Goal: Communication & Community: Answer question/provide support

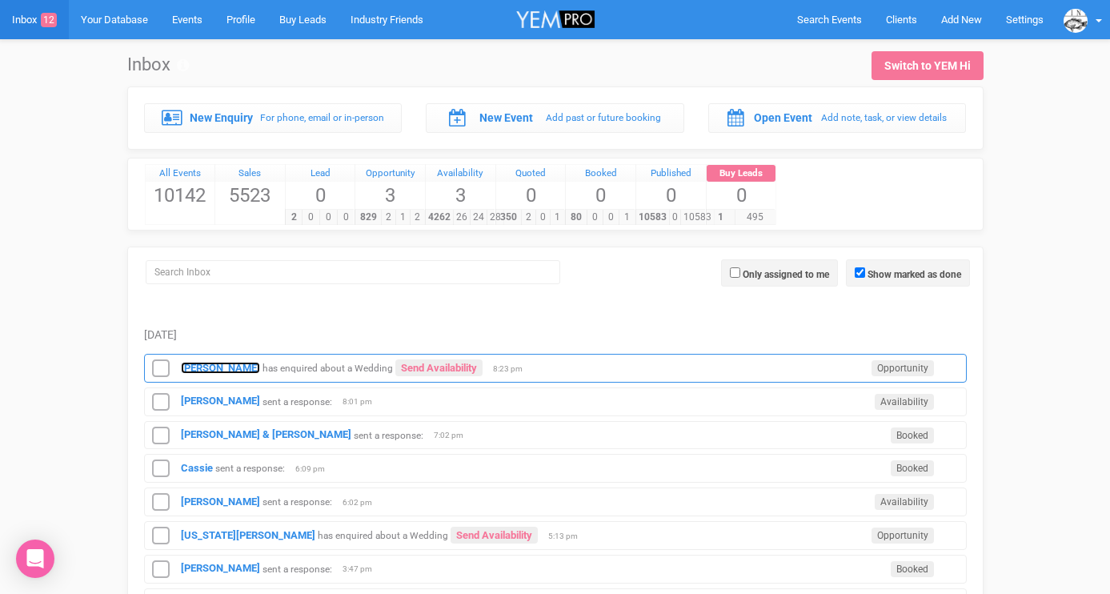
click at [200, 368] on strong "[PERSON_NAME]" at bounding box center [220, 368] width 79 height 12
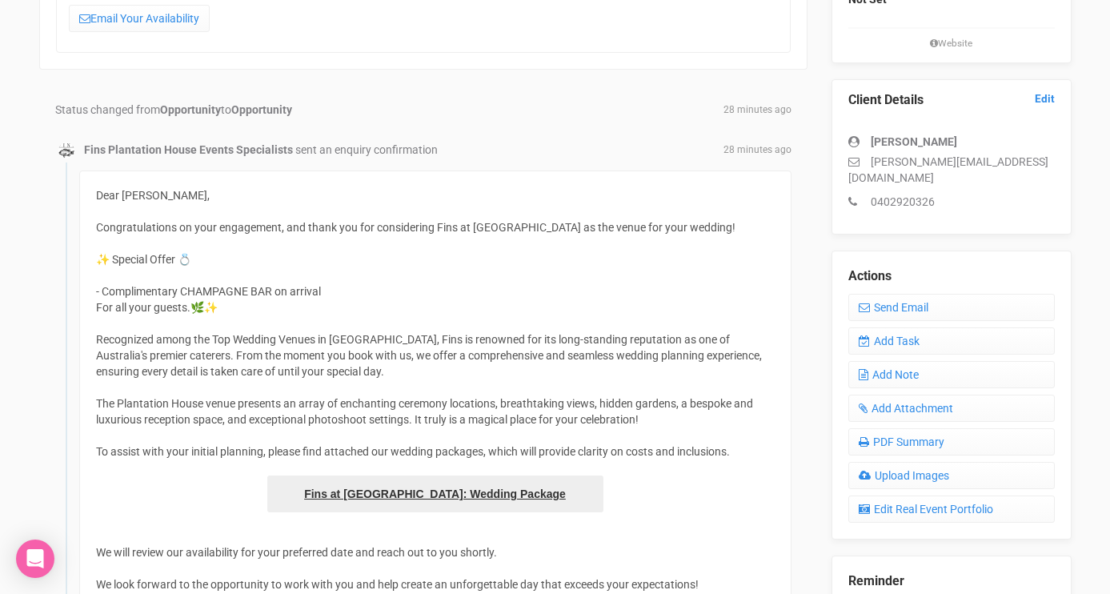
scroll to position [252, 0]
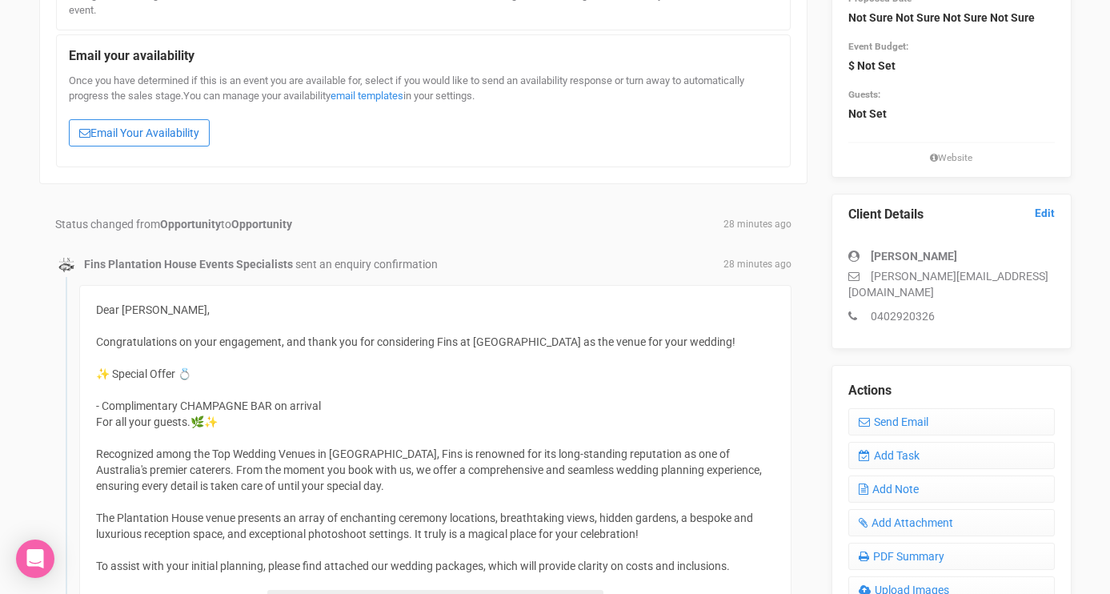
click at [136, 135] on link "Email Your Availability" at bounding box center [139, 132] width 141 height 27
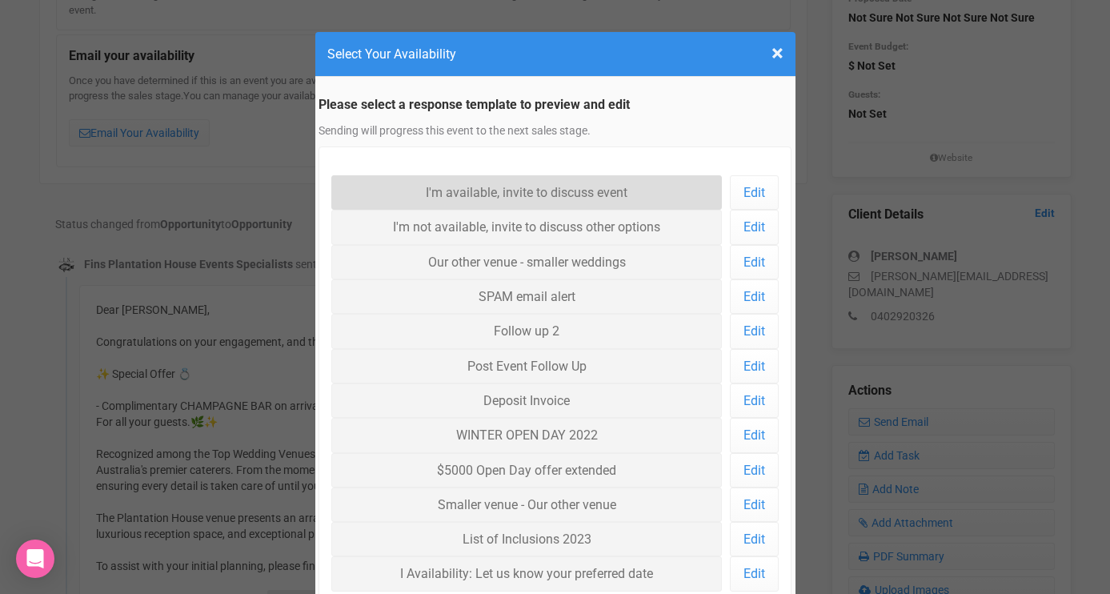
click at [434, 192] on link "I'm available, invite to discuss event" at bounding box center [526, 192] width 391 height 34
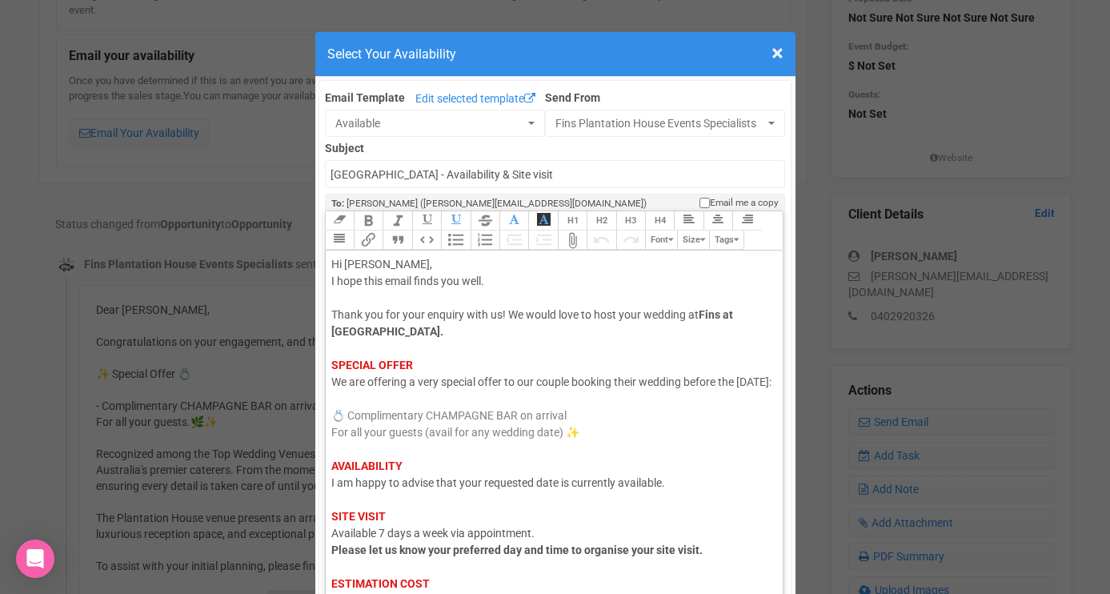
click at [428, 507] on div "Hi [PERSON_NAME], I hope this email finds you well. Thank you for your enquiry …" at bounding box center [551, 483] width 441 height 454
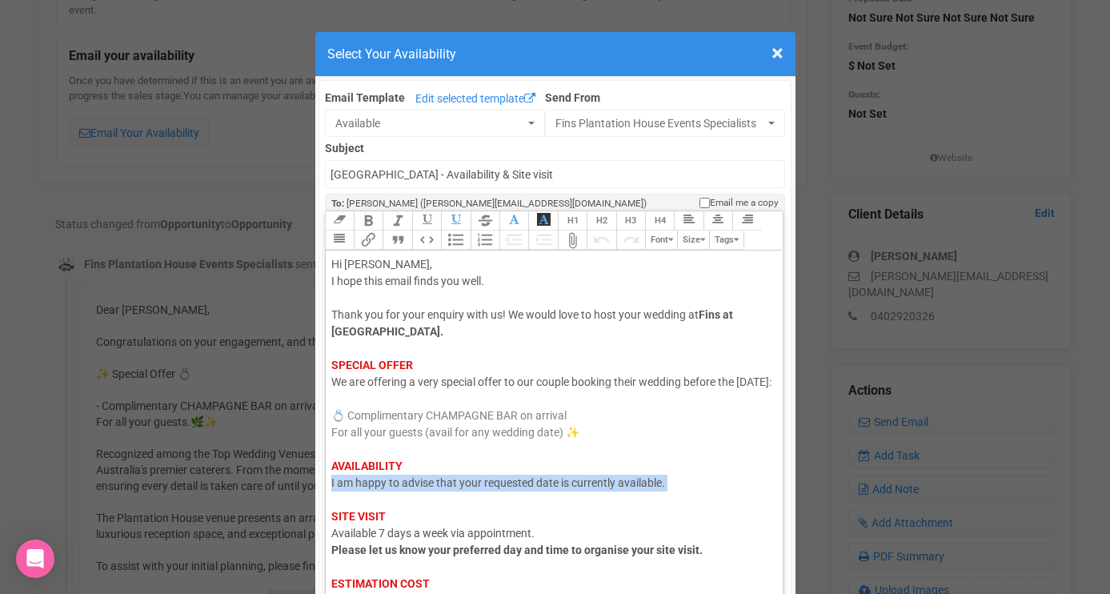
click at [428, 507] on div "Hi [PERSON_NAME], I hope this email finds you well. Thank you for your enquiry …" at bounding box center [551, 483] width 441 height 454
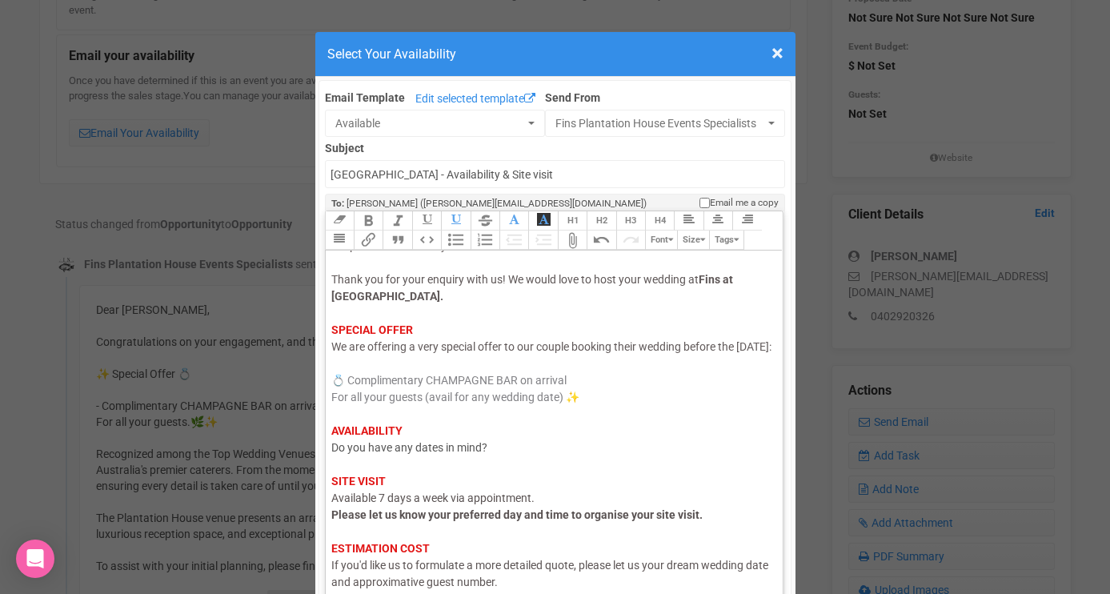
scroll to position [126, 0]
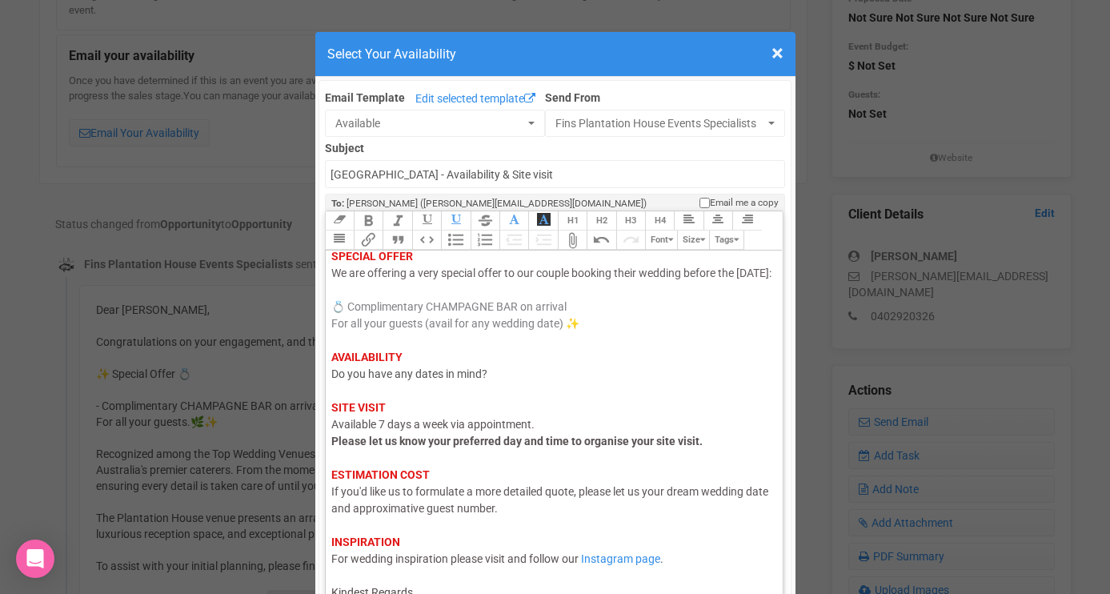
click at [425, 581] on div "Hi [PERSON_NAME], I hope this email finds you well. Thank you for your enquiry …" at bounding box center [551, 374] width 441 height 454
click at [425, 589] on div "Hi [PERSON_NAME], I hope this email finds you well. Thank you for your enquiry …" at bounding box center [551, 374] width 441 height 454
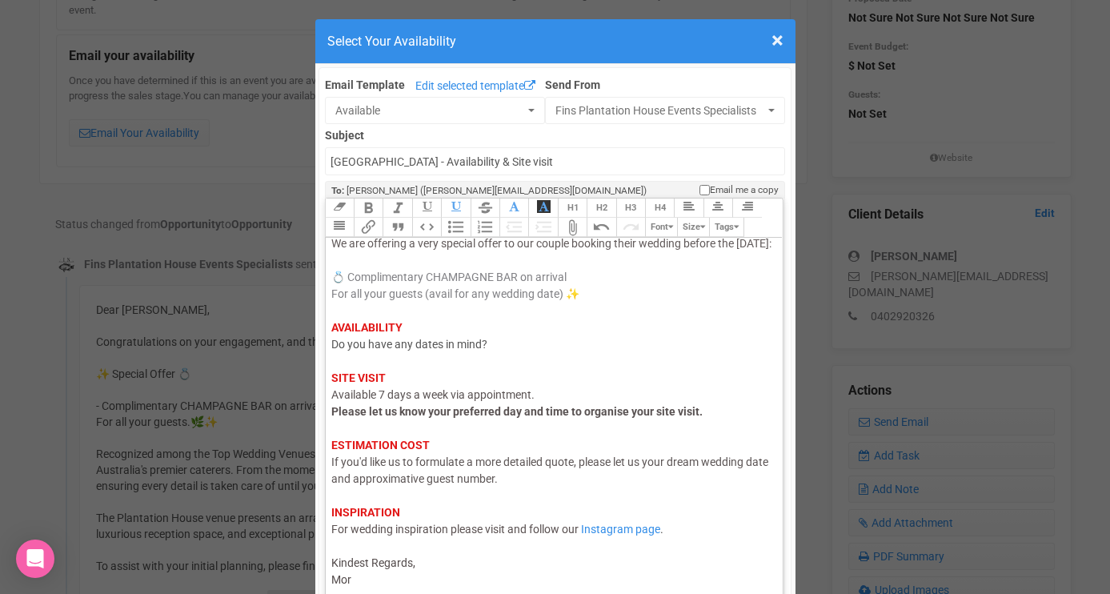
type trix-editor "<div><span style="color: rgb(95, 88, 88);">Hi [PERSON_NAME],</span><br><span st…"
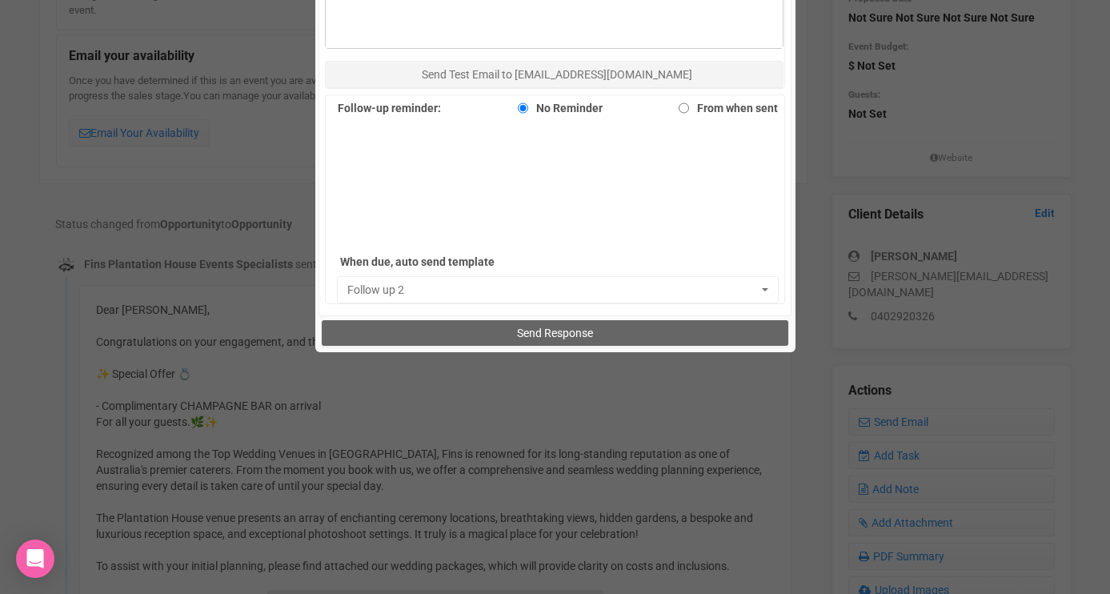
scroll to position [1094, 0]
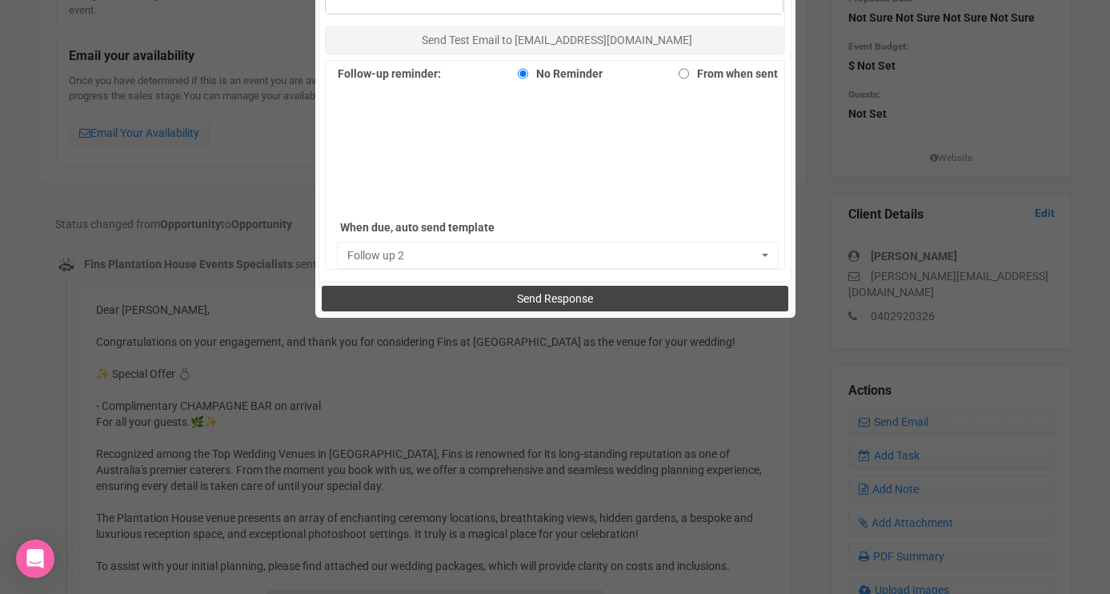
click at [494, 291] on button "Send Response" at bounding box center [555, 299] width 467 height 26
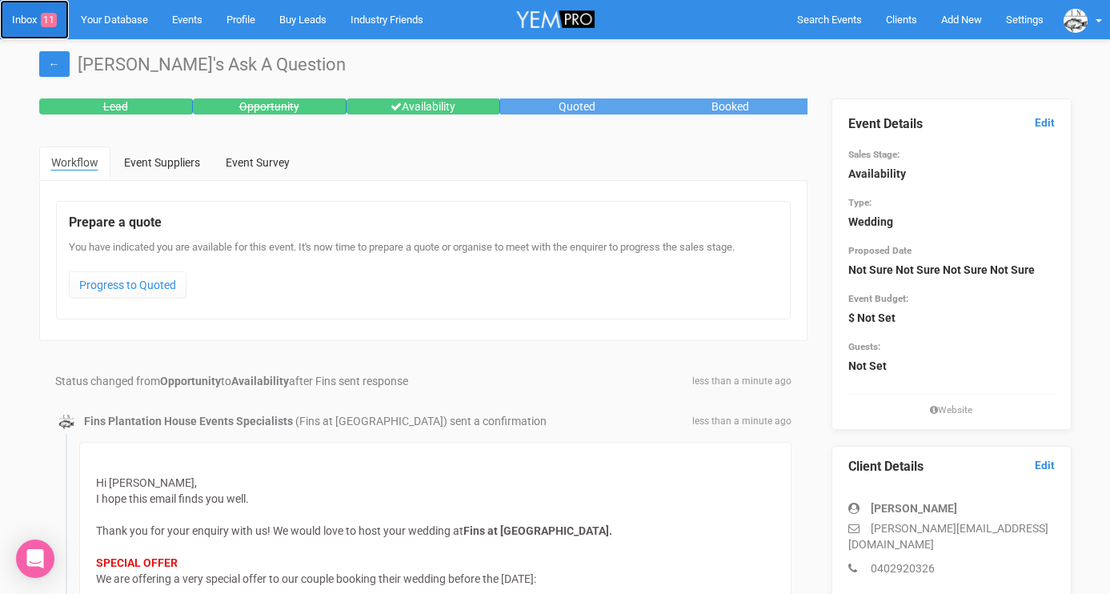
click at [18, 16] on link "Inbox 11" at bounding box center [34, 19] width 69 height 39
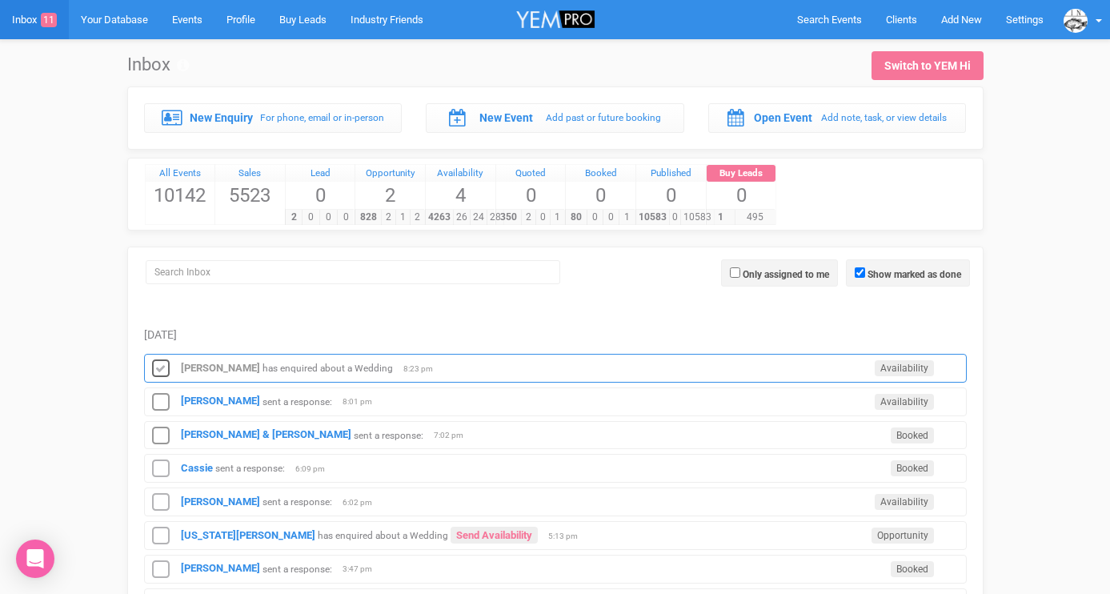
click at [165, 365] on icon at bounding box center [161, 369] width 24 height 21
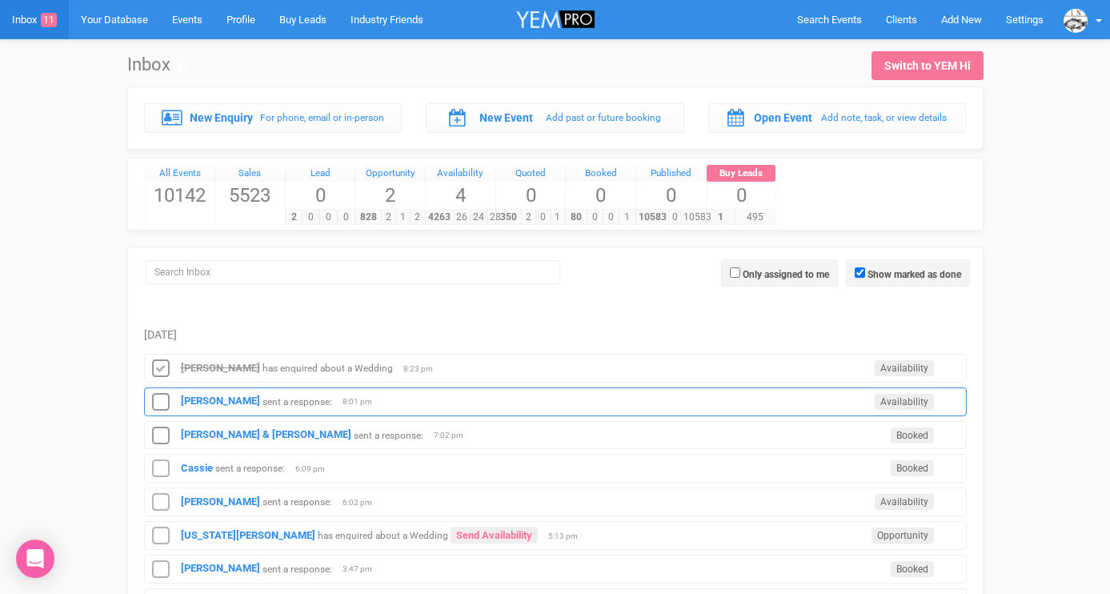
click at [190, 392] on div "Kate Dann sent a response: Availability 8:01 pm" at bounding box center [555, 401] width 823 height 29
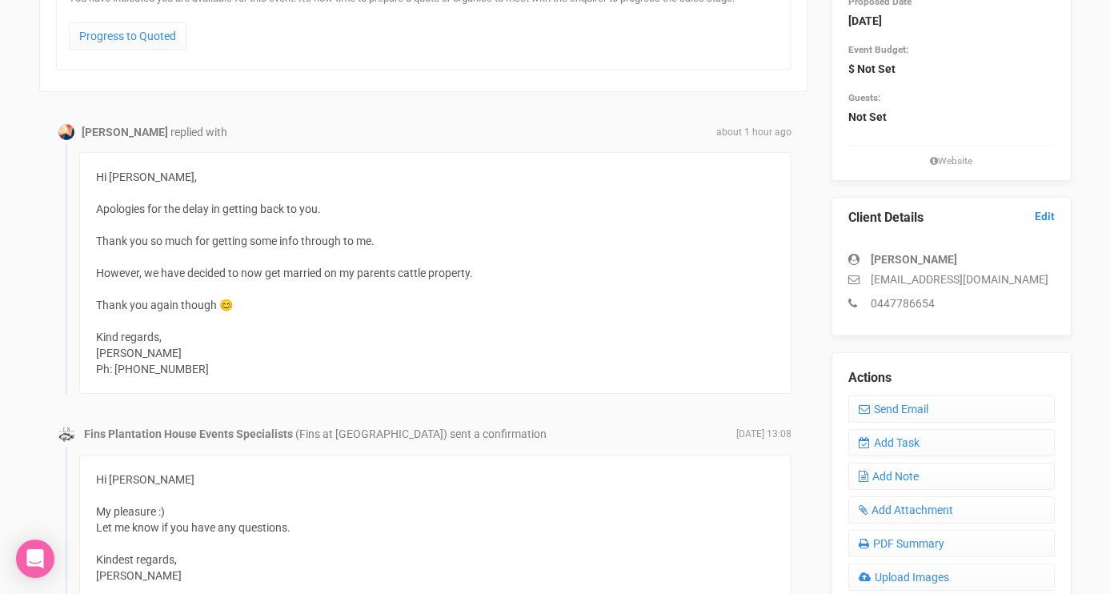
scroll to position [217, 0]
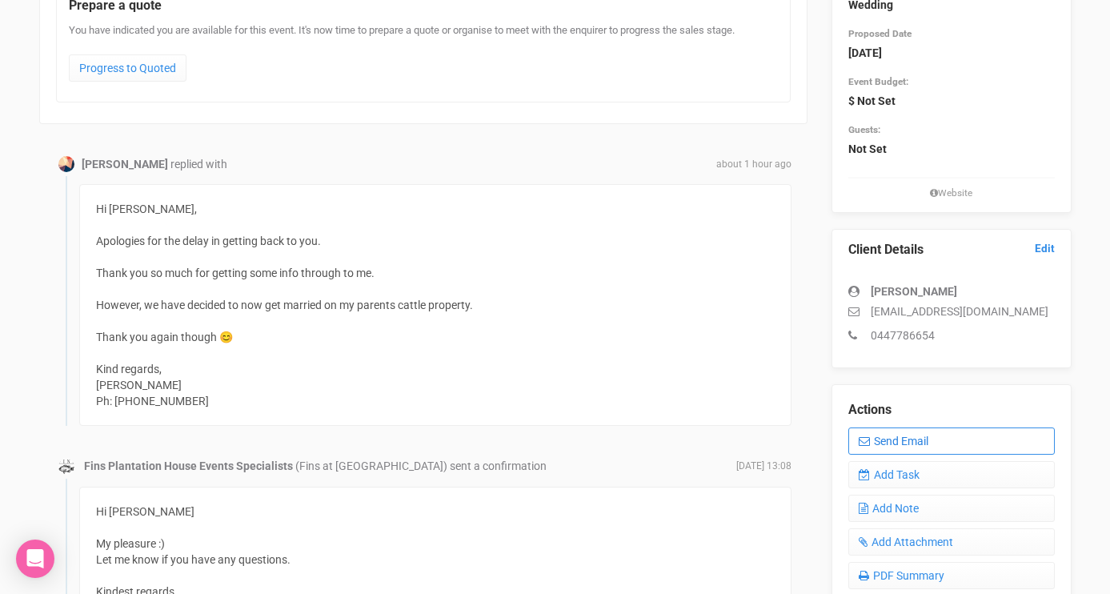
click at [883, 431] on link "Send Email" at bounding box center [951, 440] width 206 height 27
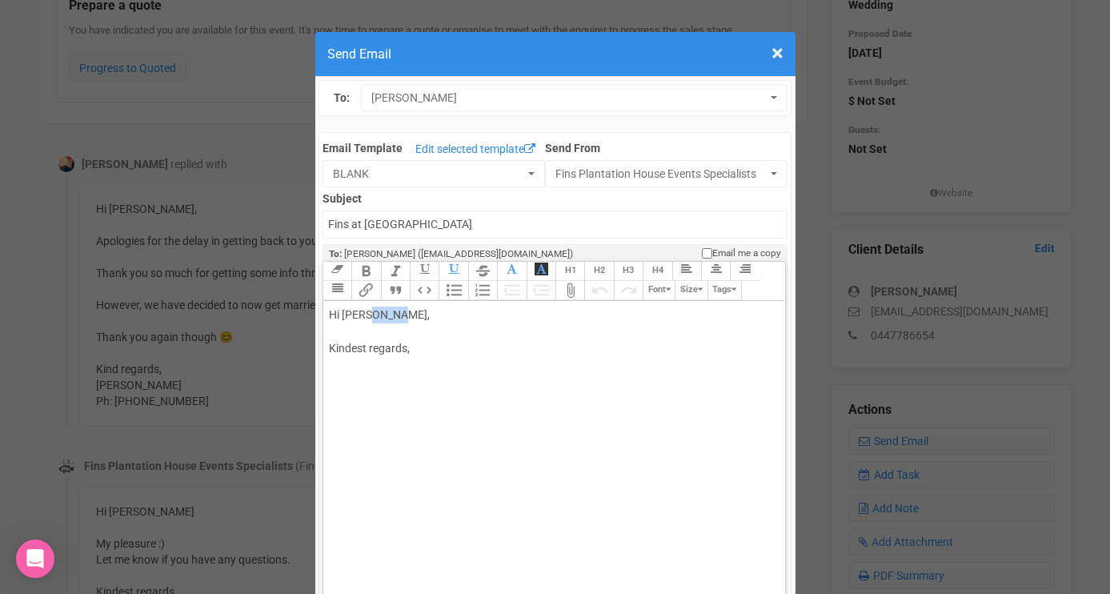
drag, startPoint x: 369, startPoint y: 311, endPoint x: 425, endPoint y: 315, distance: 56.2
click at [425, 315] on div "Hi Kate Dann, Kindest regards," at bounding box center [551, 349] width 445 height 84
click at [424, 419] on div "Hi Kate Thanks for the update. Very best wishes for your beautiful wedding :) K…" at bounding box center [551, 382] width 445 height 151
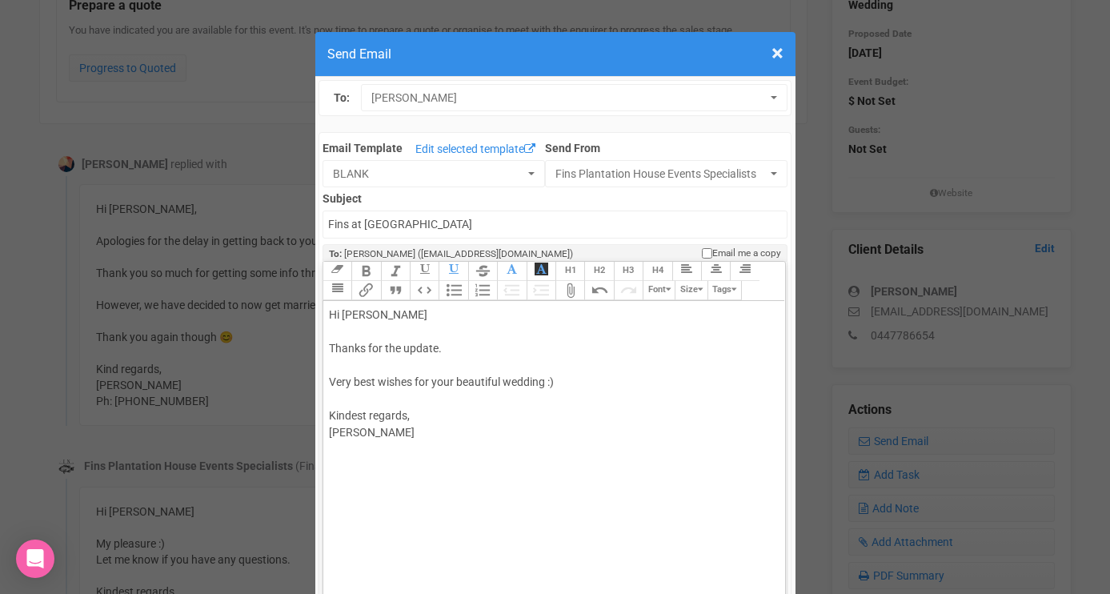
type trix-editor "<div>Hi Kate&nbsp;<br><br>Thanks for the update.<br><br>Very best wishes for yo…"
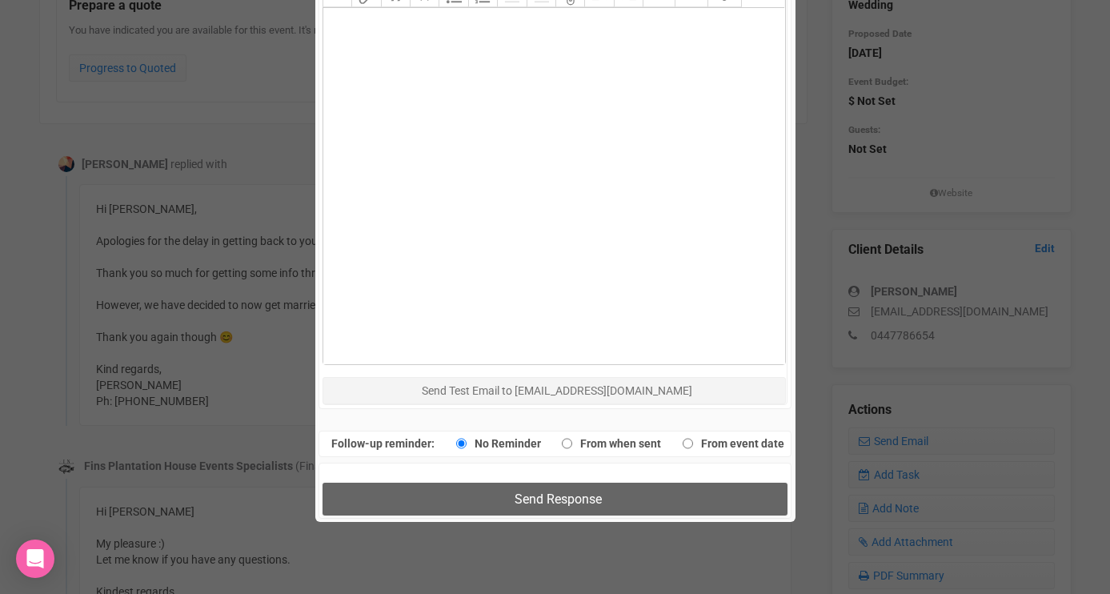
scroll to position [873, 0]
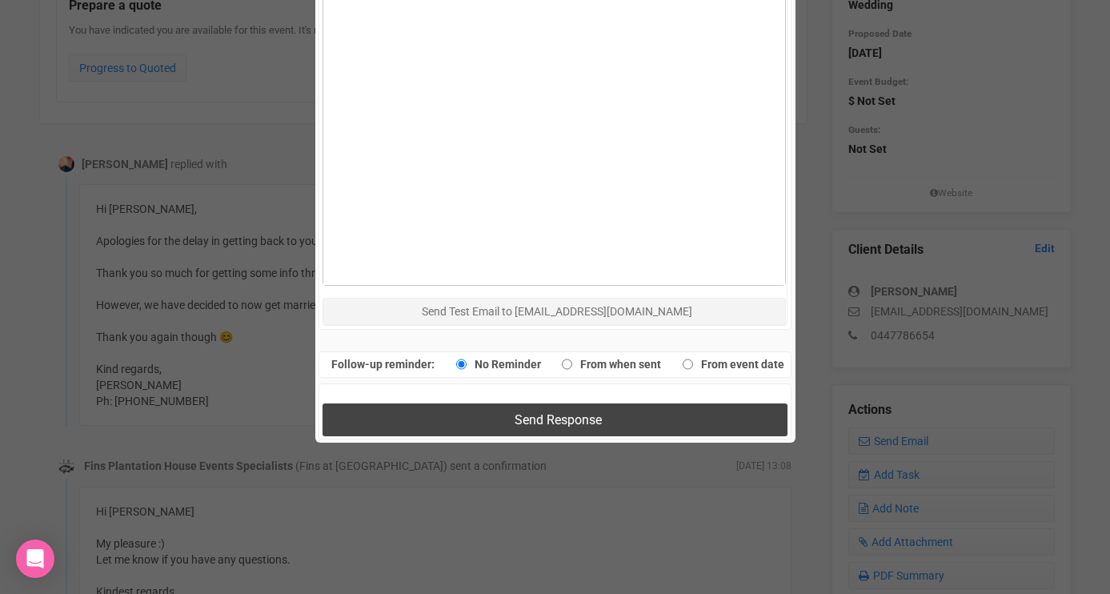
click at [602, 418] on span "Send Response" at bounding box center [558, 419] width 87 height 15
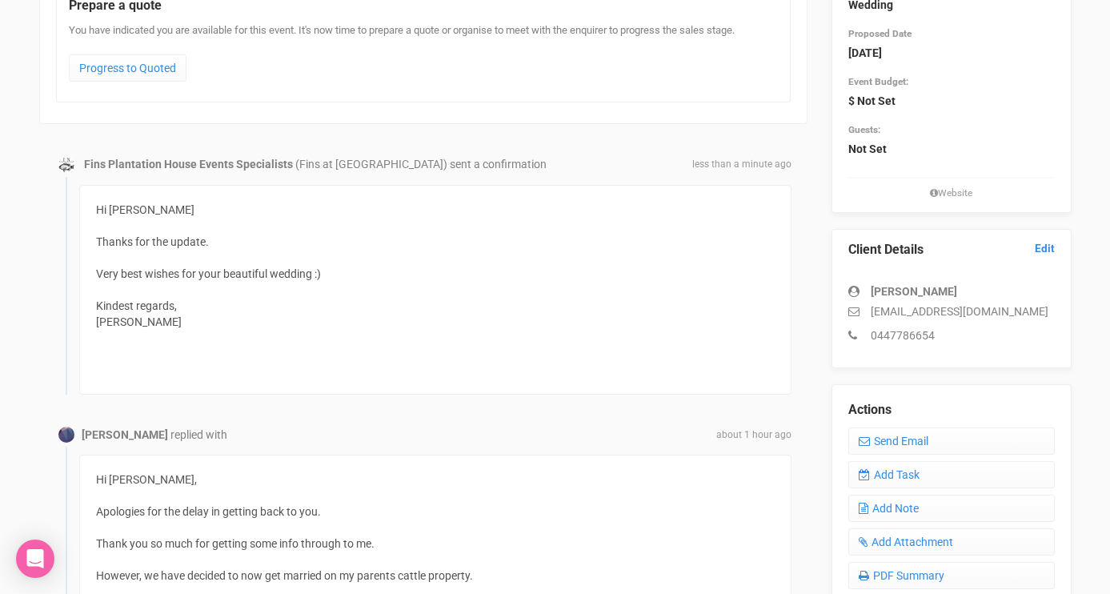
scroll to position [0, 0]
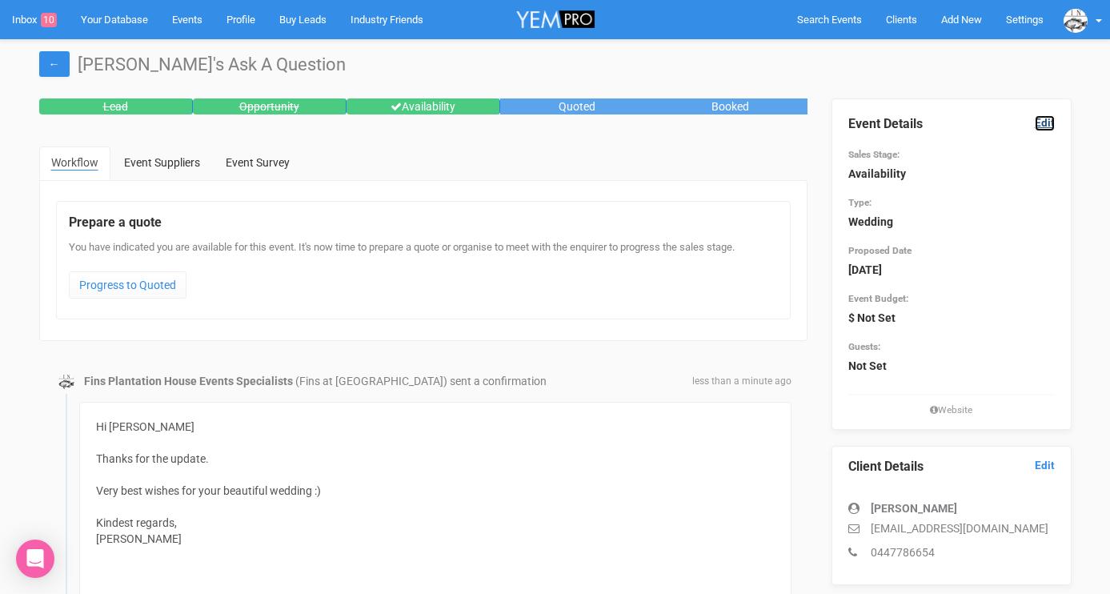
click at [1041, 118] on link "Edit" at bounding box center [1045, 122] width 20 height 15
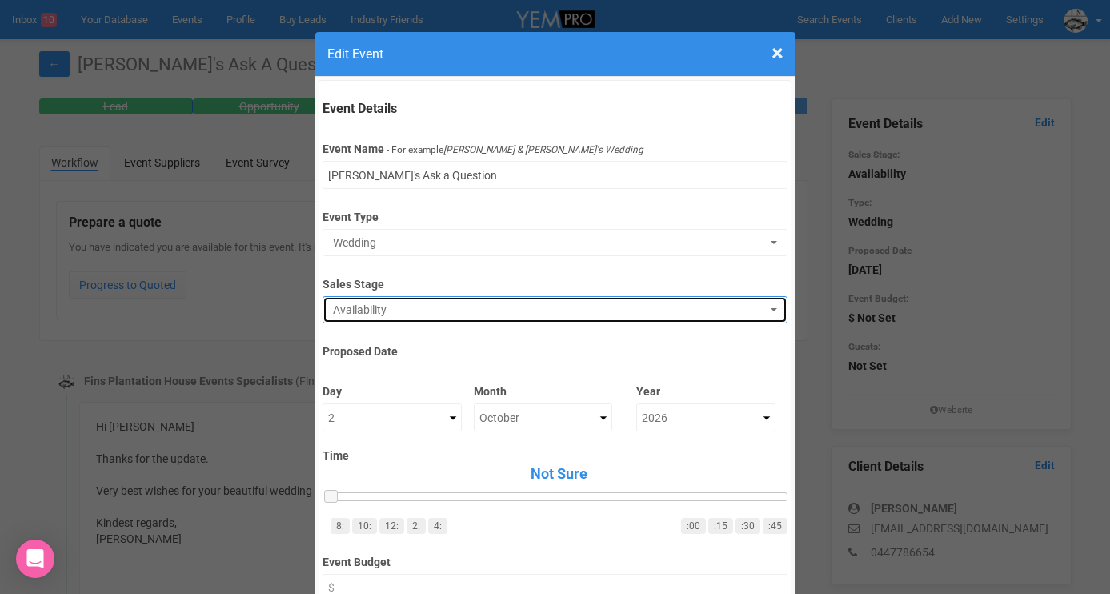
click at [435, 313] on span "Availability" at bounding box center [550, 310] width 434 height 16
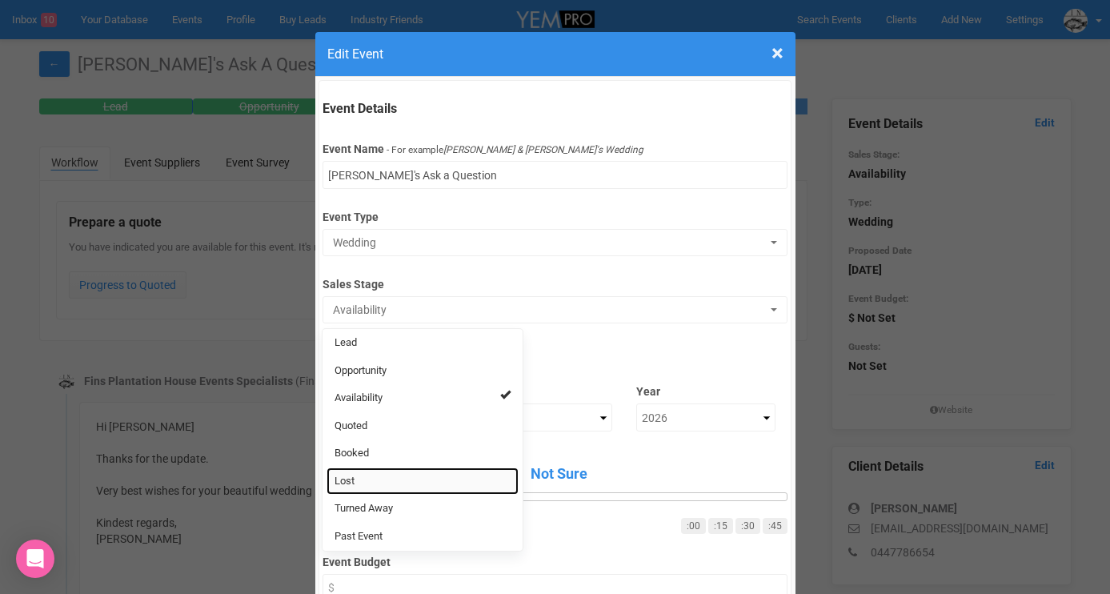
click at [360, 488] on link "Lost" at bounding box center [423, 481] width 192 height 28
select select "10"
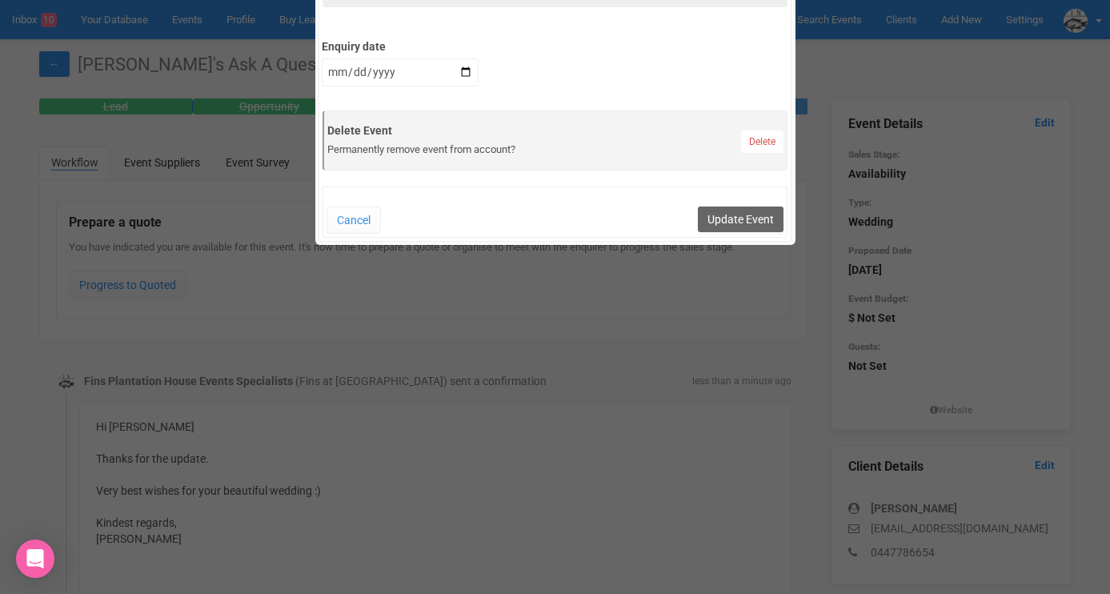
scroll to position [853, 0]
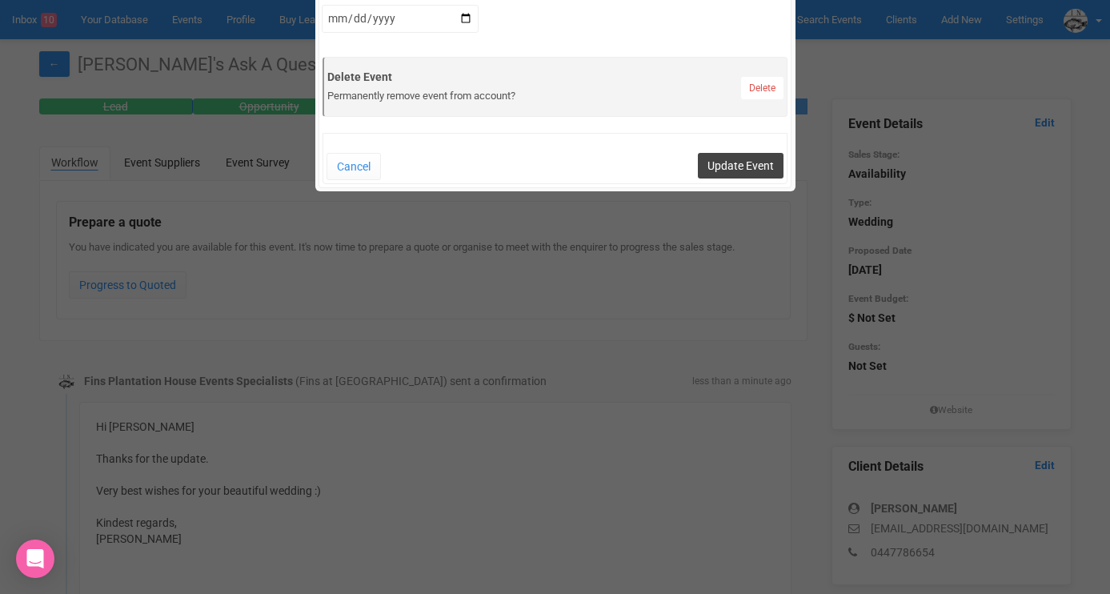
click at [725, 166] on button "Update Event" at bounding box center [741, 166] width 86 height 26
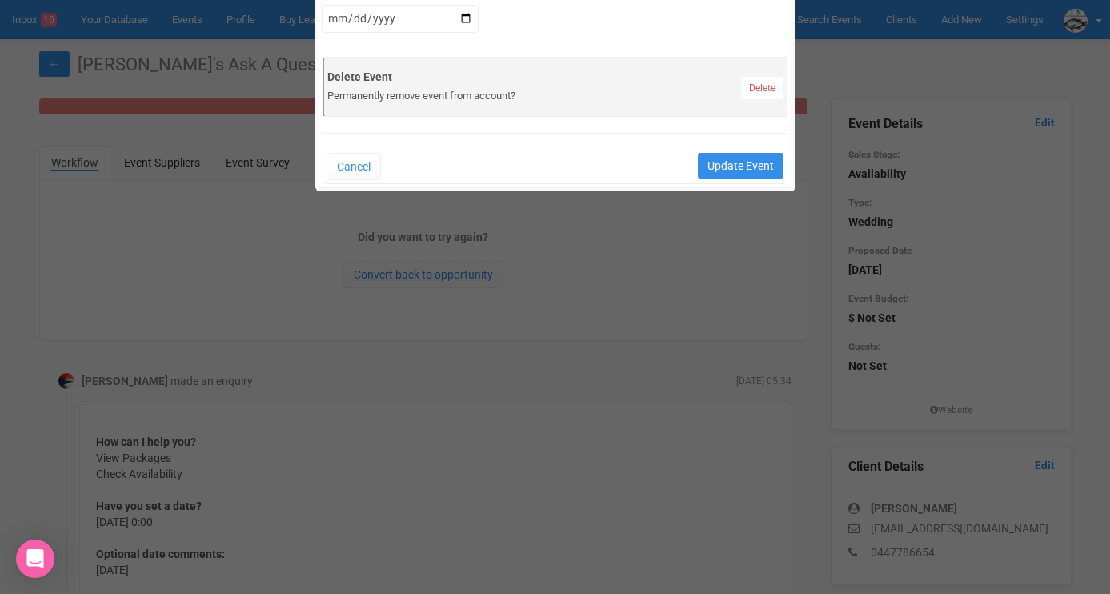
click at [171, 158] on div "× Close Edit Event Event Details Event Name - For example Cameron & Lucy's Wedd…" at bounding box center [555, 297] width 1110 height 594
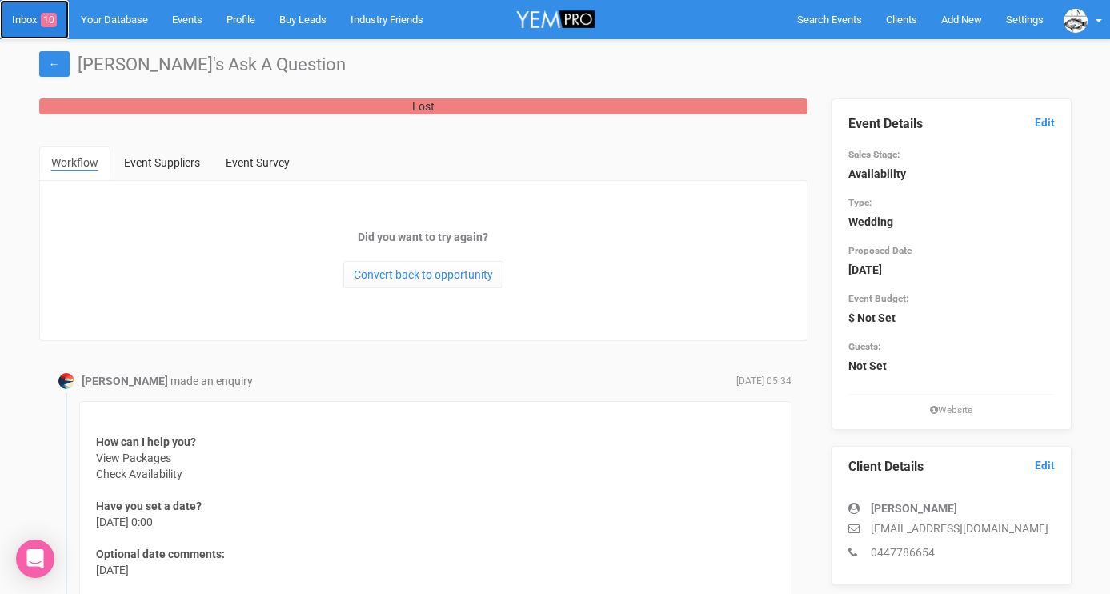
click at [25, 22] on link "Inbox 10" at bounding box center [34, 19] width 69 height 39
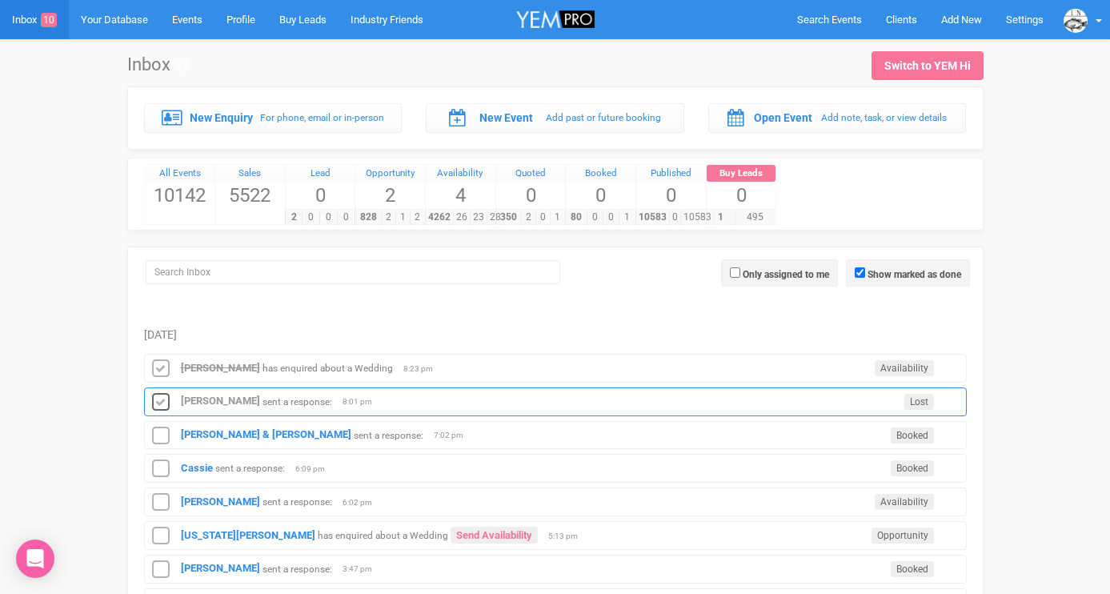
click at [159, 394] on icon at bounding box center [161, 402] width 24 height 21
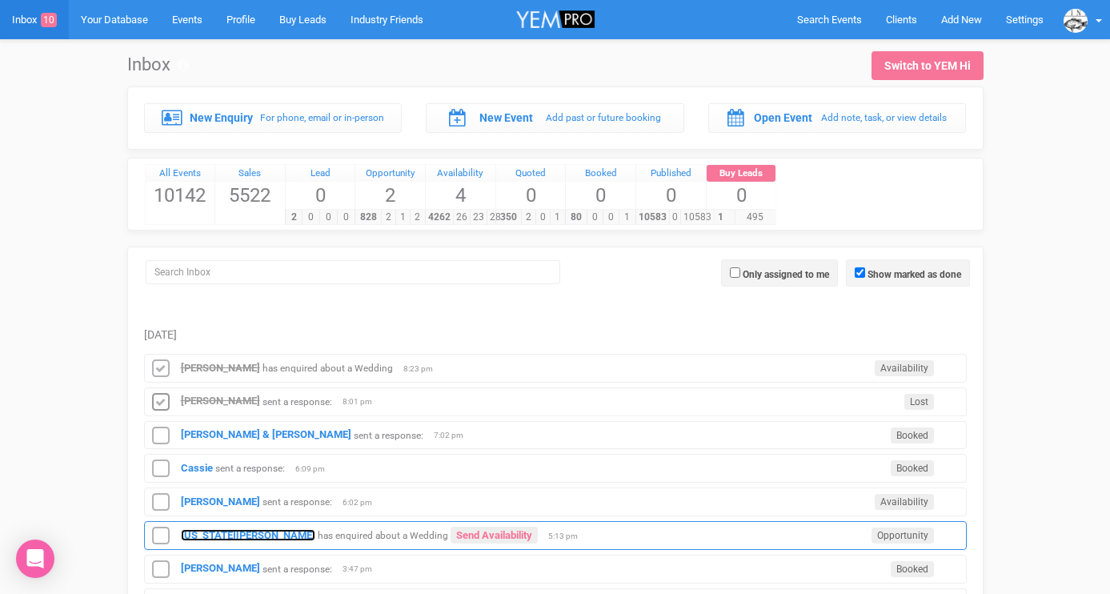
click at [207, 531] on strong "[US_STATE][PERSON_NAME]" at bounding box center [248, 535] width 134 height 12
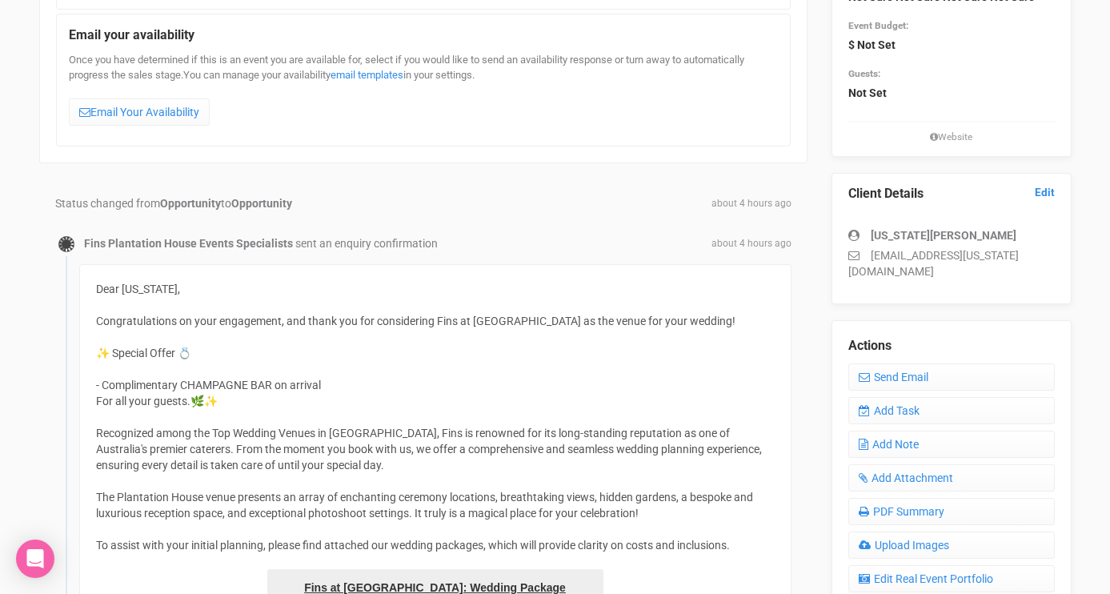
scroll to position [257, 0]
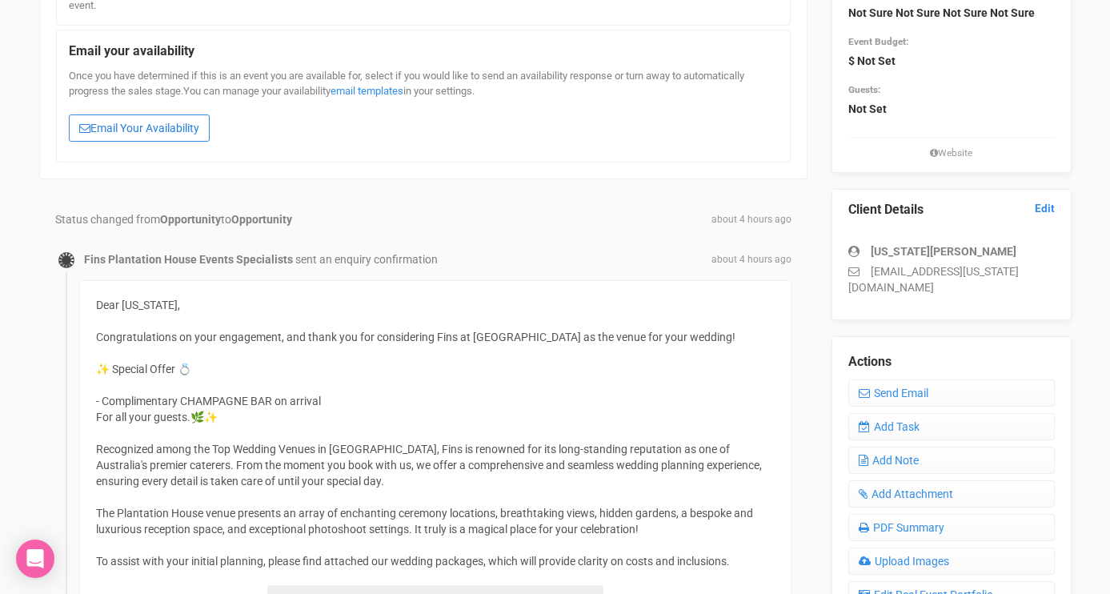
click at [184, 134] on link "Email Your Availability" at bounding box center [139, 127] width 141 height 27
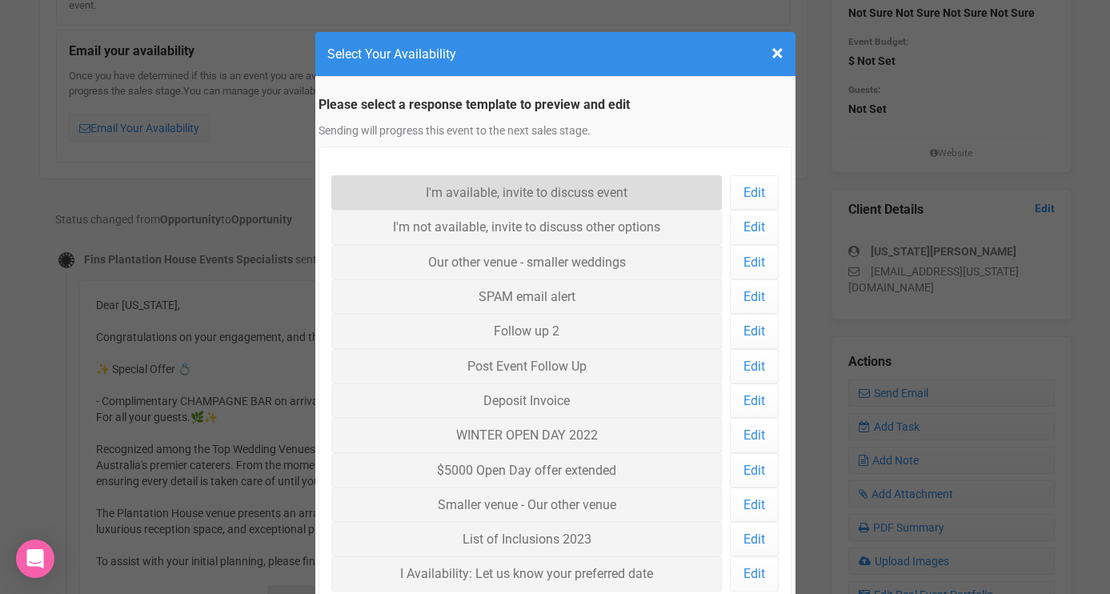
click at [390, 184] on link "I'm available, invite to discuss event" at bounding box center [526, 192] width 391 height 34
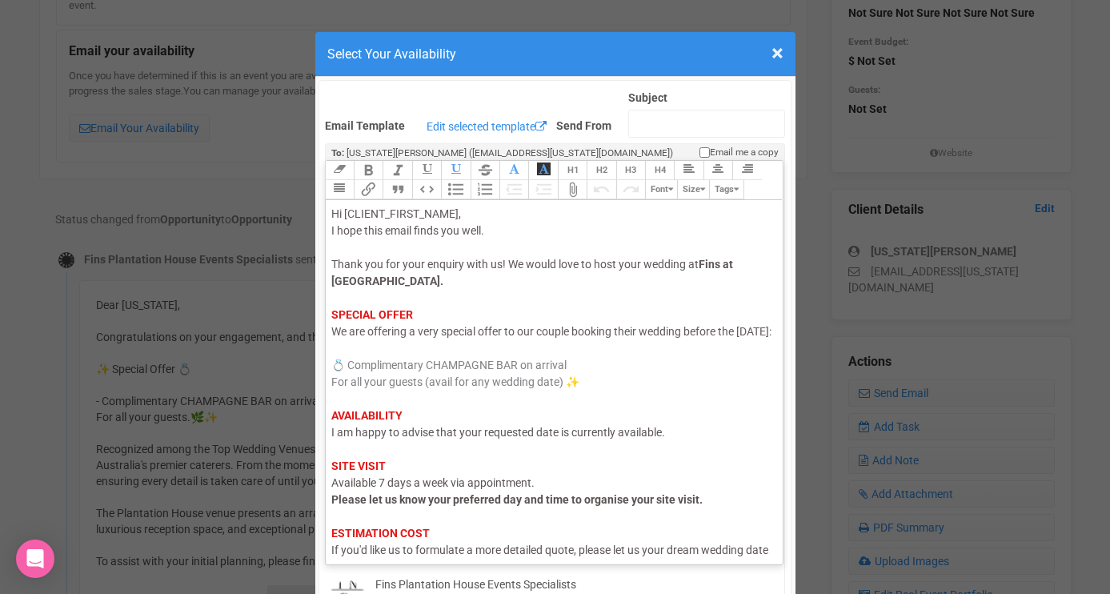
click at [375, 439] on span "I am happy to advise that your requested date is currently available." at bounding box center [498, 432] width 334 height 13
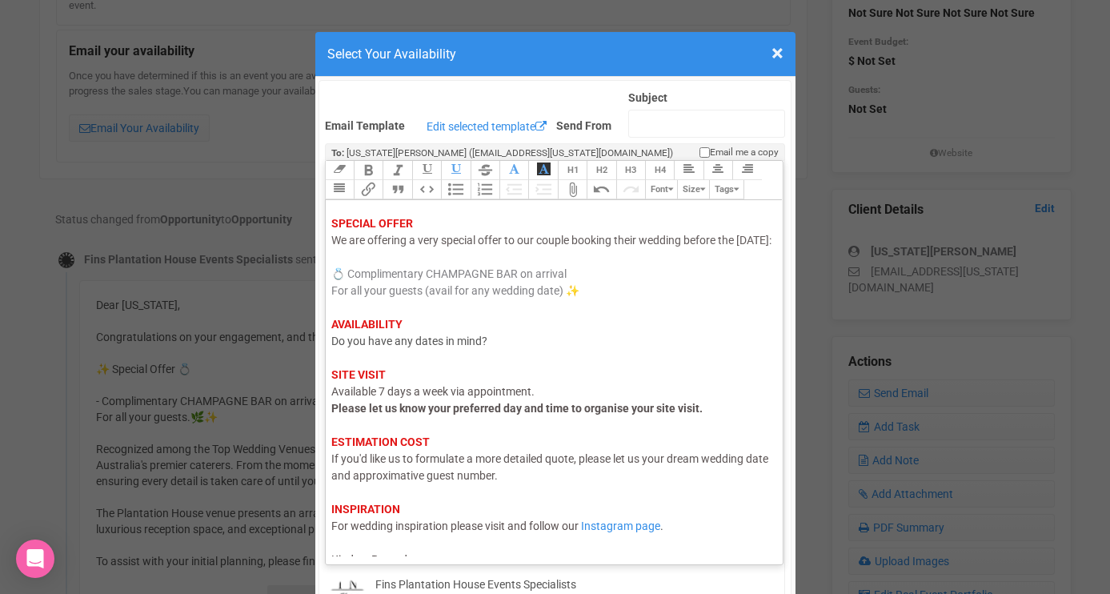
scroll to position [125, 0]
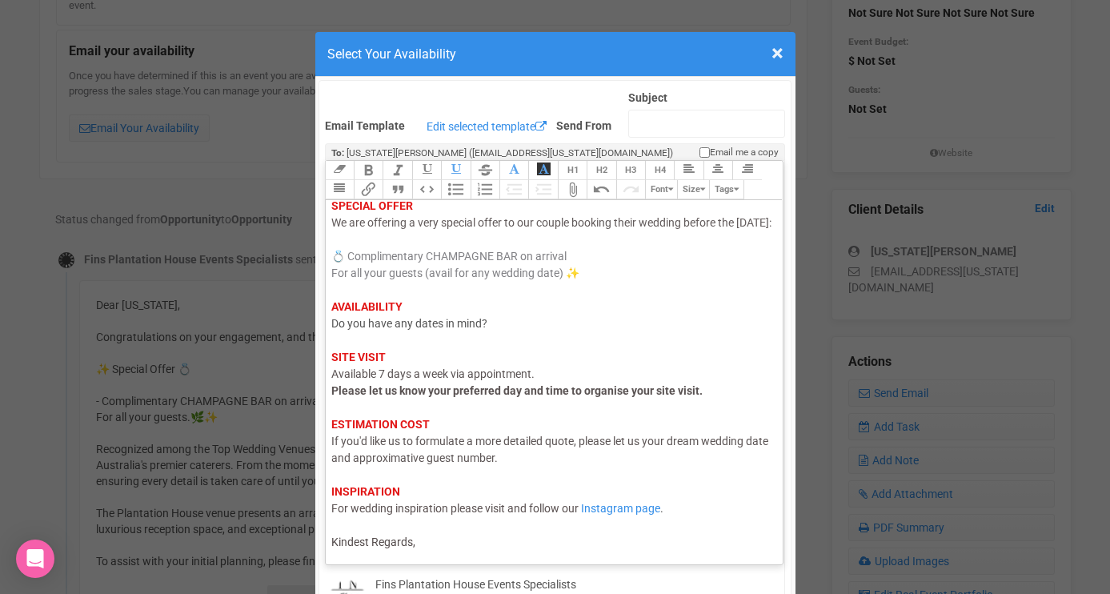
click at [425, 536] on div "Hi [CLIENT_FIRST_NAME], I hope this email finds you well. Thank you for your en…" at bounding box center [551, 324] width 441 height 454
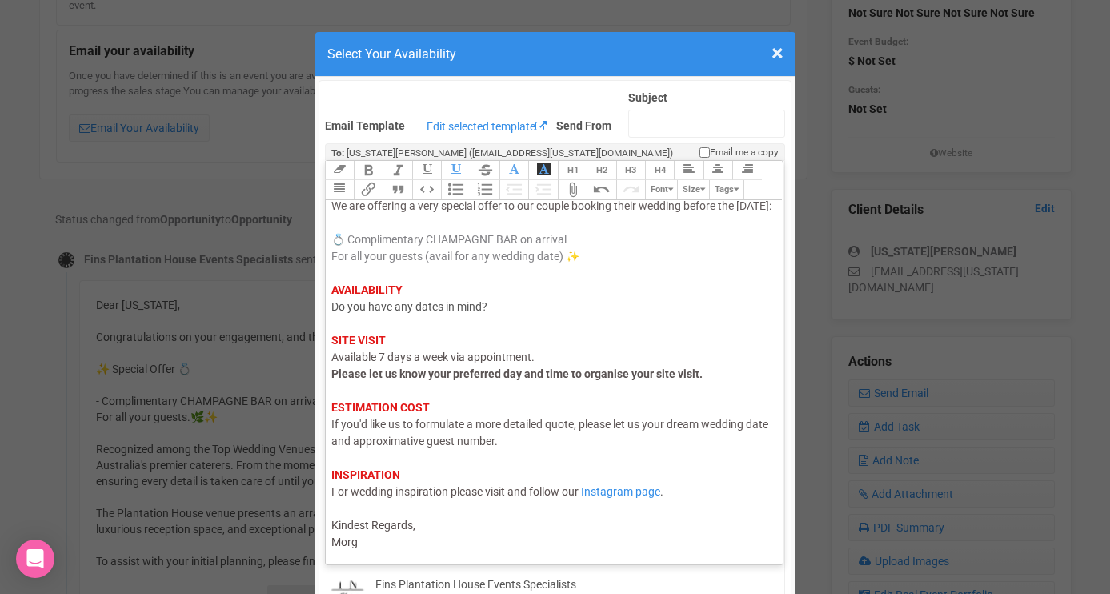
type trix-editor "<div><span style="color: rgb(95, 88, 88);">Hi [CLIENT_FIRST_NAME],</span><br><s…"
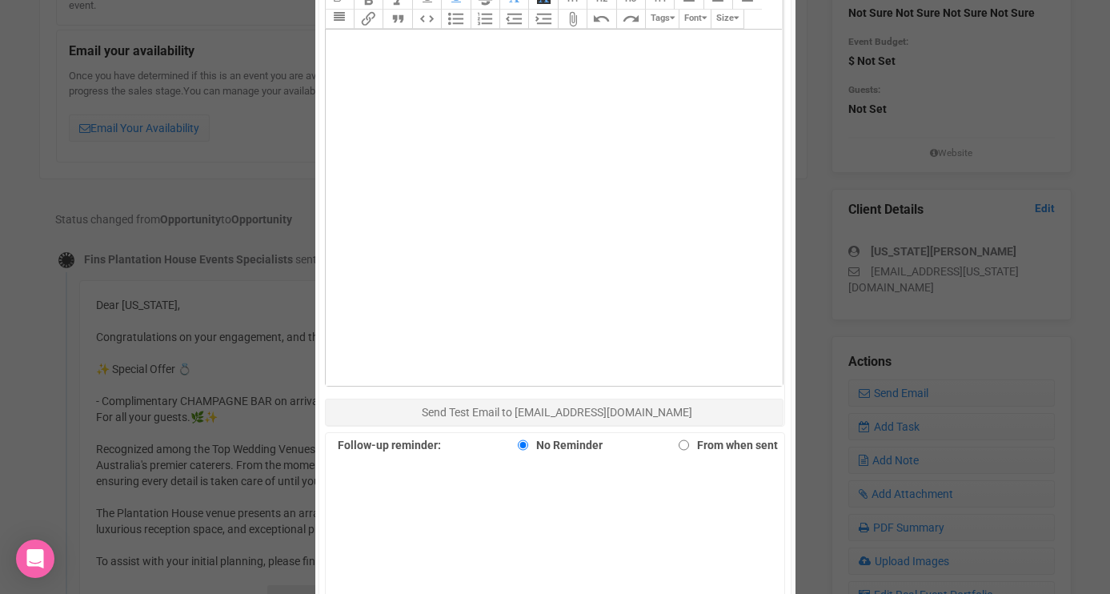
scroll to position [764, 0]
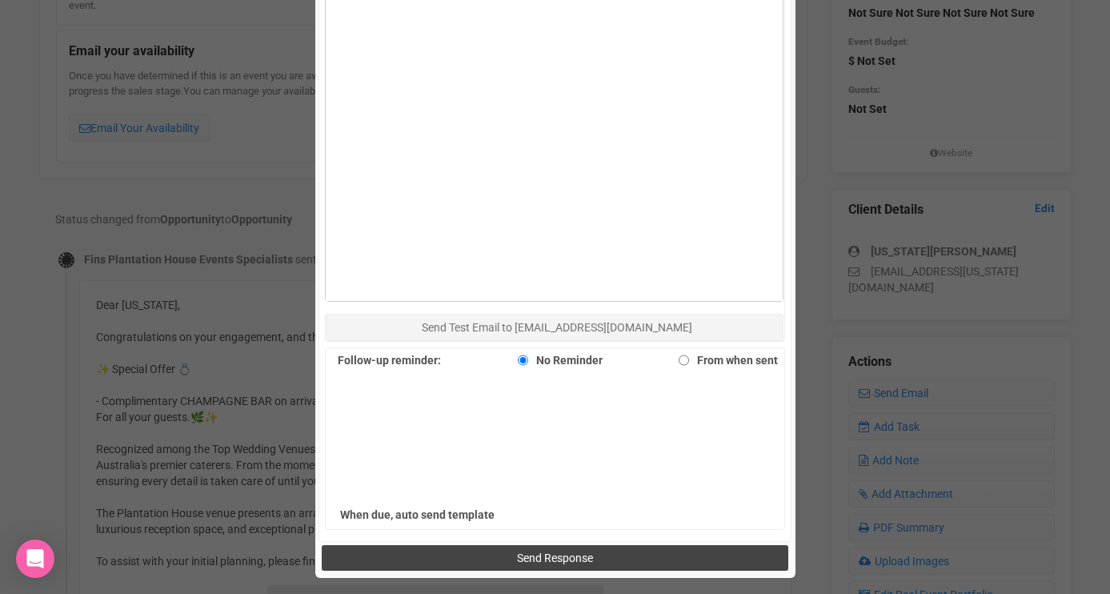
click at [559, 555] on span "Send Response" at bounding box center [555, 557] width 76 height 13
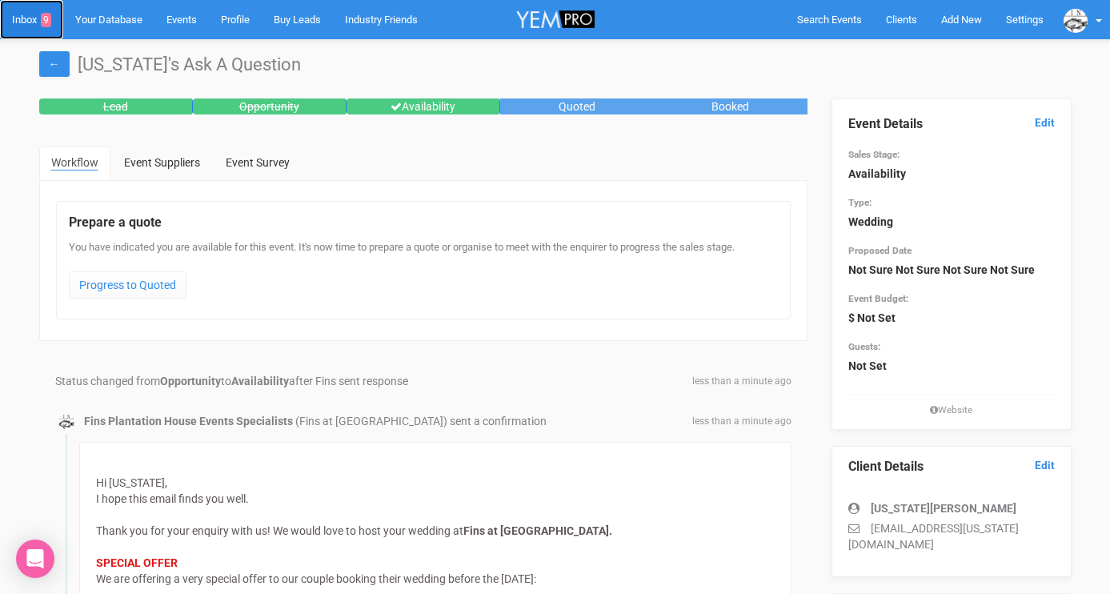
click at [35, 14] on link "Inbox 9" at bounding box center [31, 19] width 63 height 39
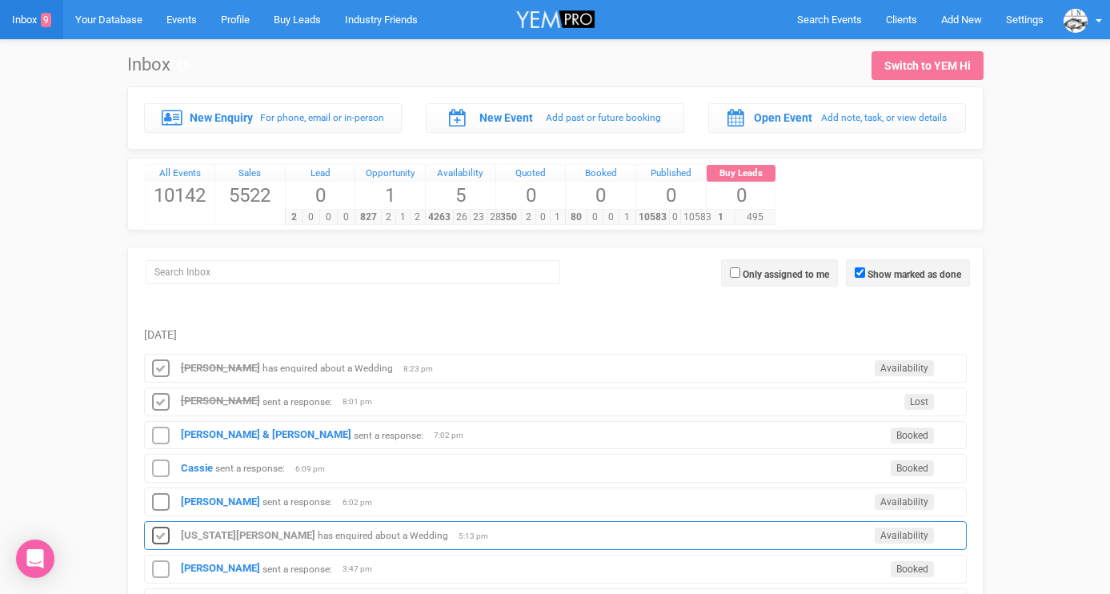
click at [162, 532] on icon at bounding box center [161, 536] width 24 height 21
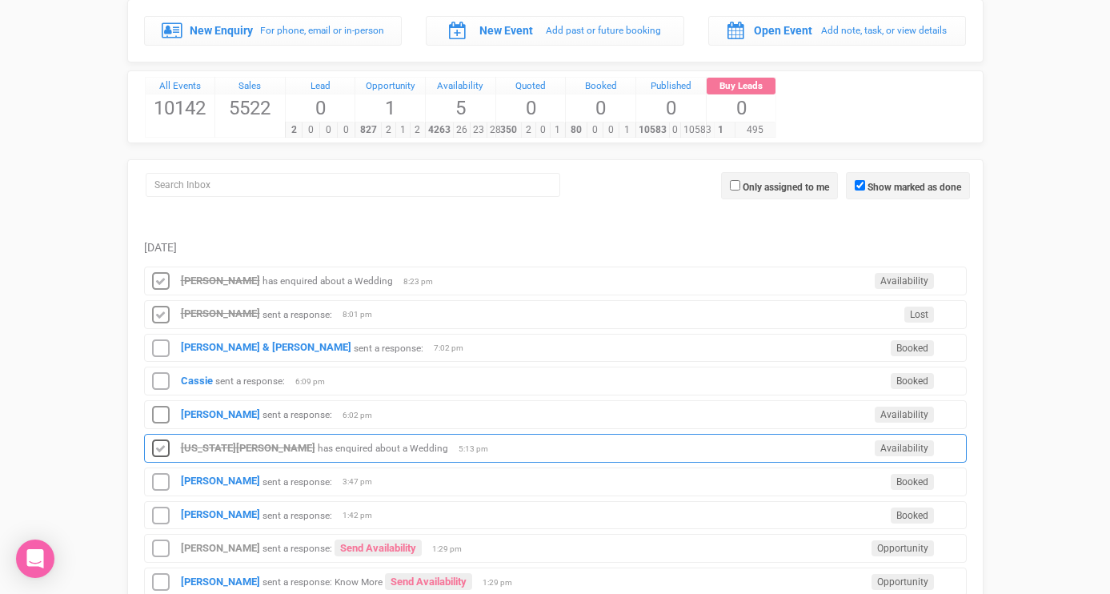
scroll to position [91, 0]
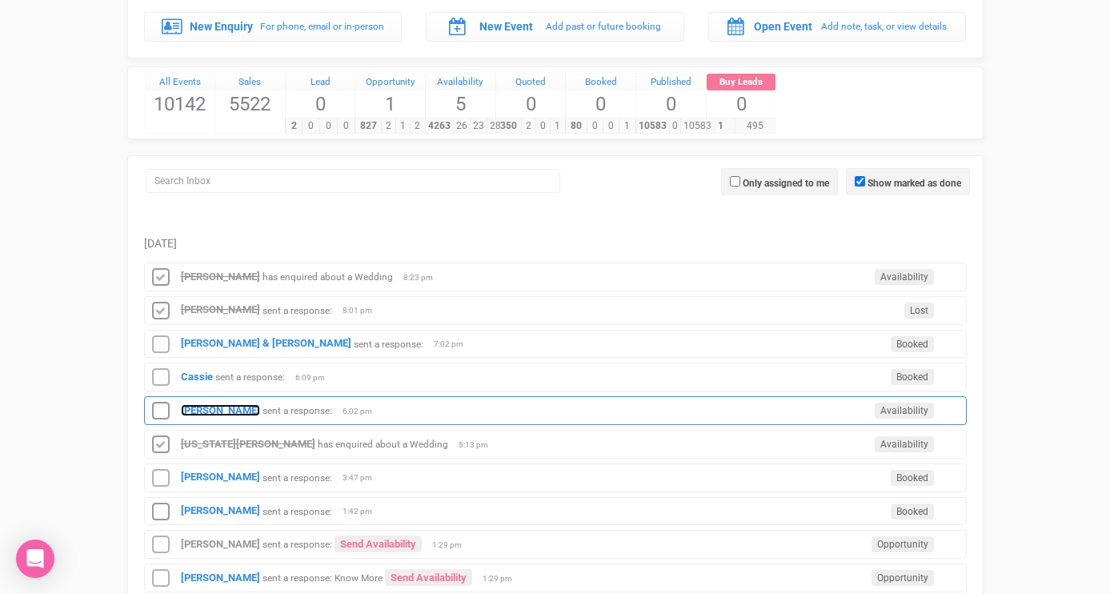
click at [195, 415] on strong "[PERSON_NAME]" at bounding box center [220, 410] width 79 height 12
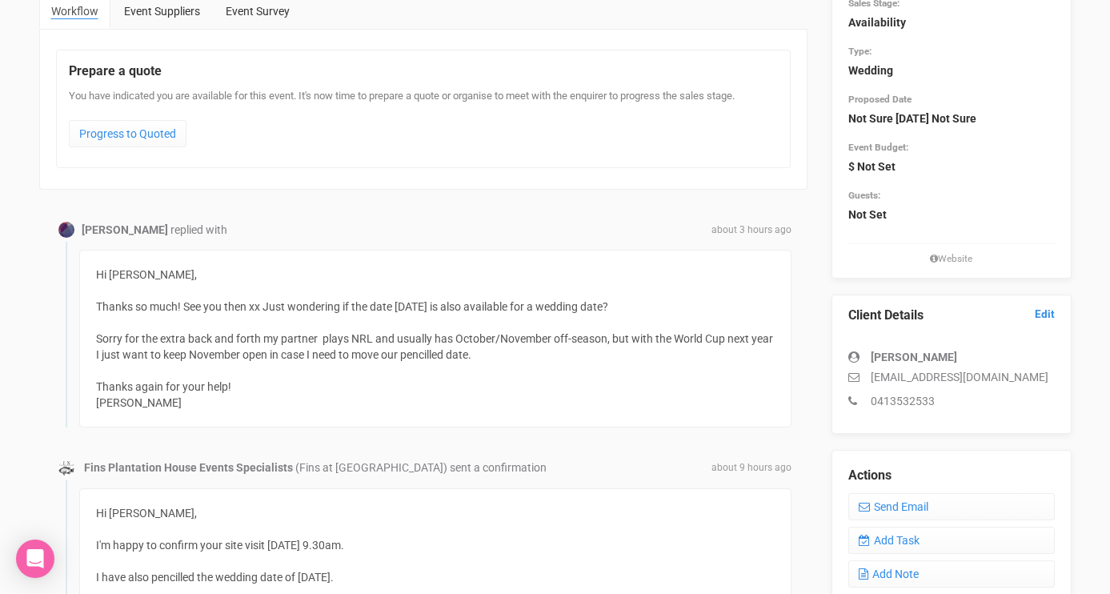
scroll to position [152, 0]
click at [877, 505] on link "Send Email" at bounding box center [951, 505] width 206 height 27
